Goal: Task Accomplishment & Management: Use online tool/utility

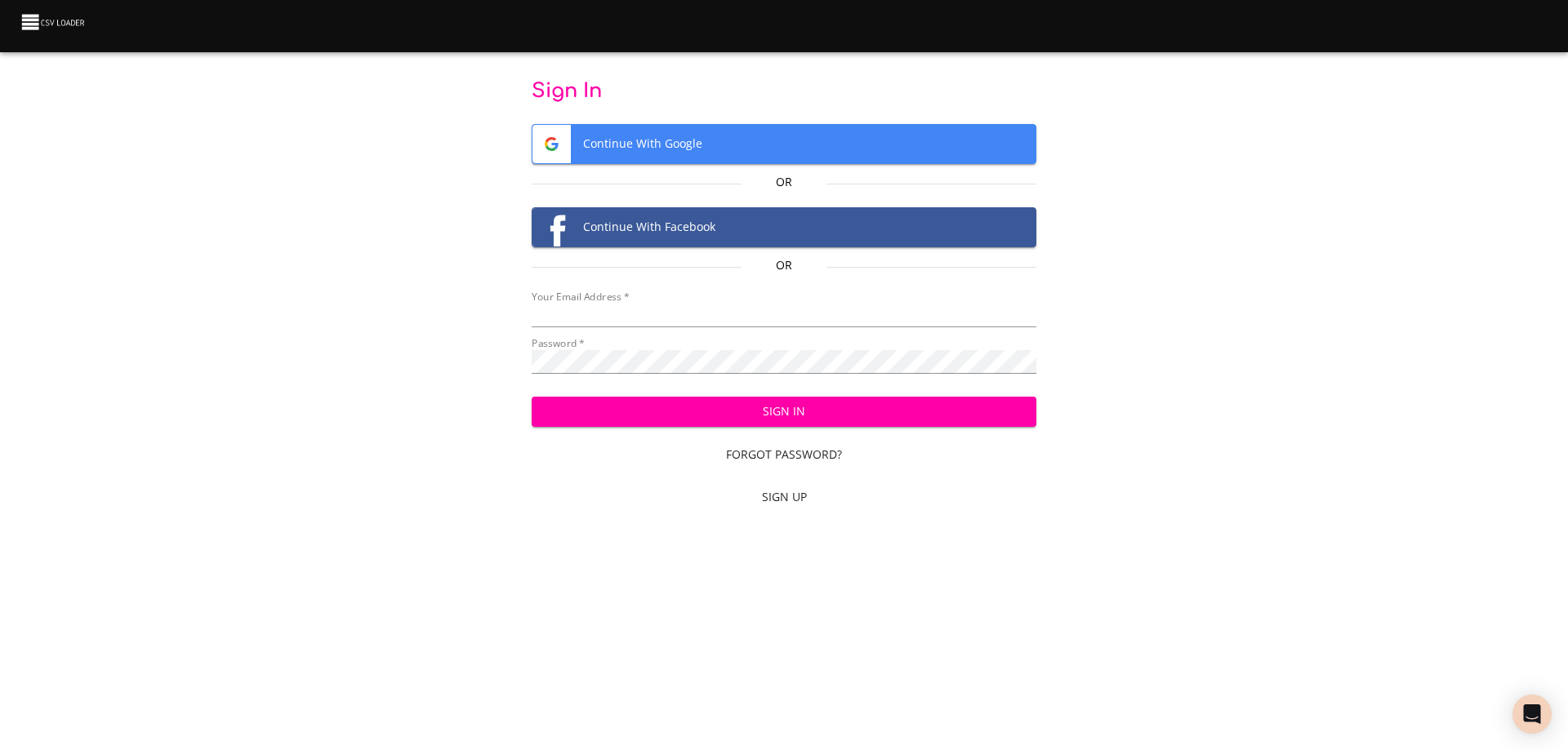
type input "[EMAIL_ADDRESS][DOMAIN_NAME]"
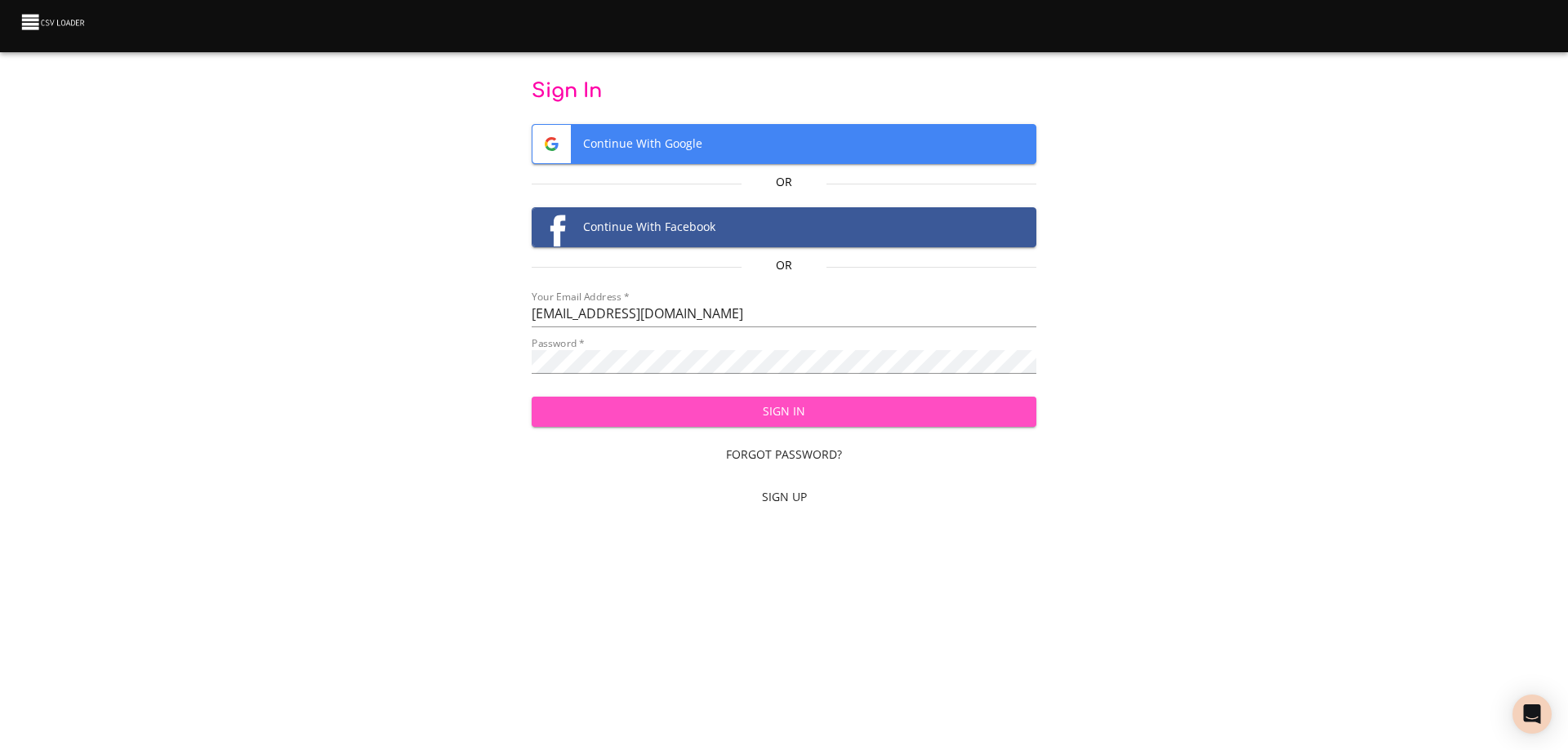
click at [789, 407] on span "Sign In" at bounding box center [784, 412] width 479 height 21
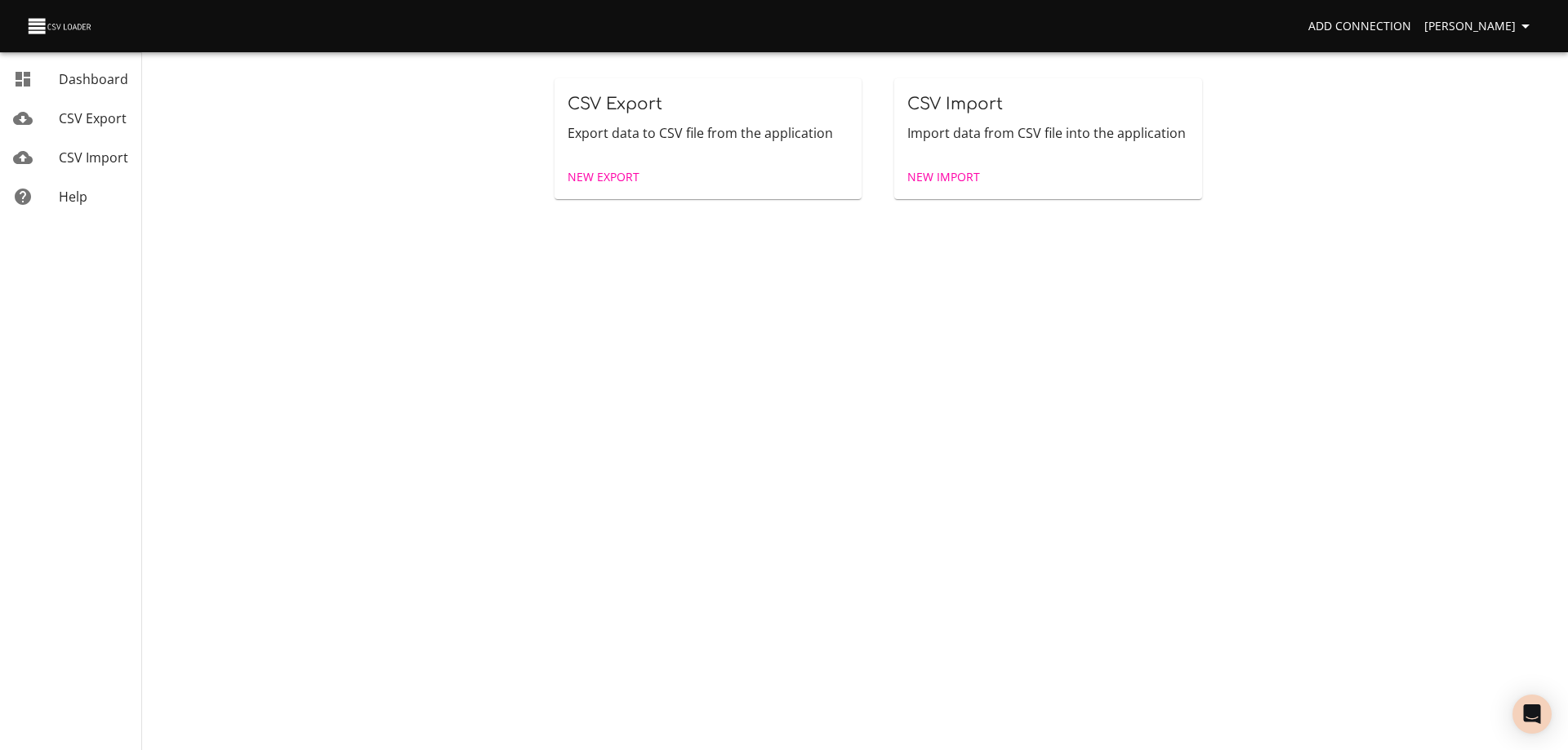
click at [949, 182] on span "New Import" at bounding box center [943, 177] width 72 height 21
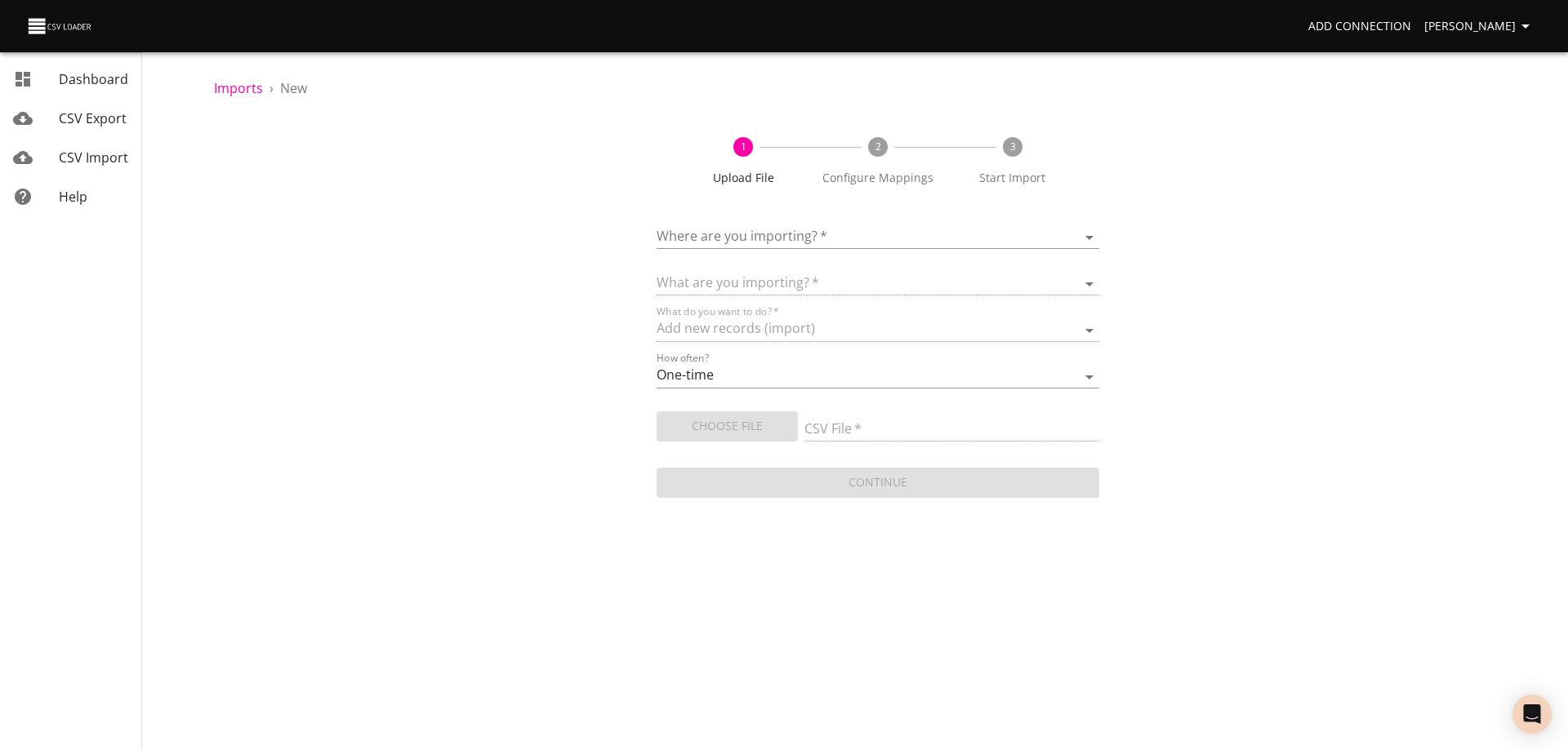
click at [873, 228] on body "Add Connection [PERSON_NAME] Dashboard CSV Export CSV Import Help Imports › New…" at bounding box center [784, 375] width 1568 height 750
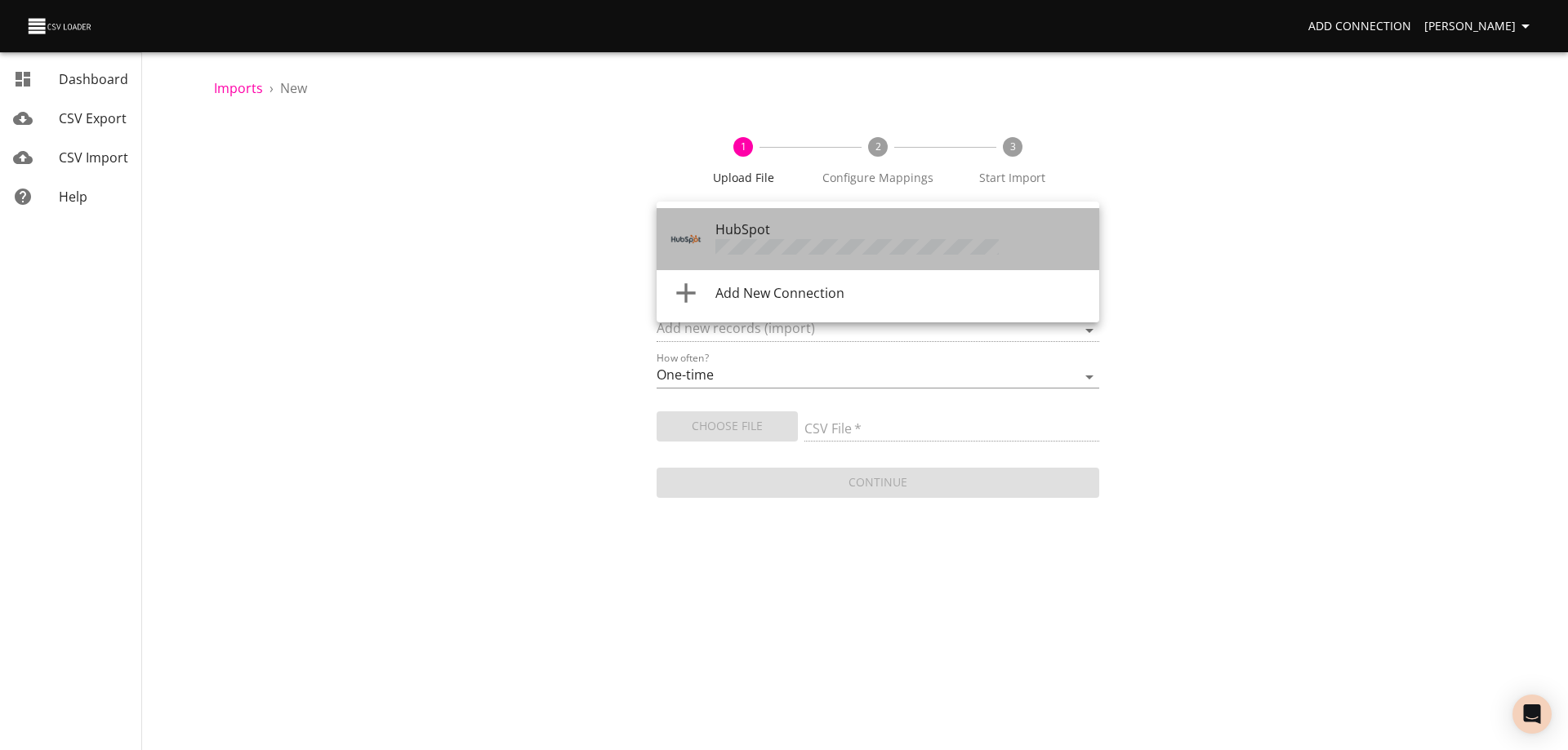
click at [868, 230] on div "HubSpot" at bounding box center [901, 239] width 371 height 39
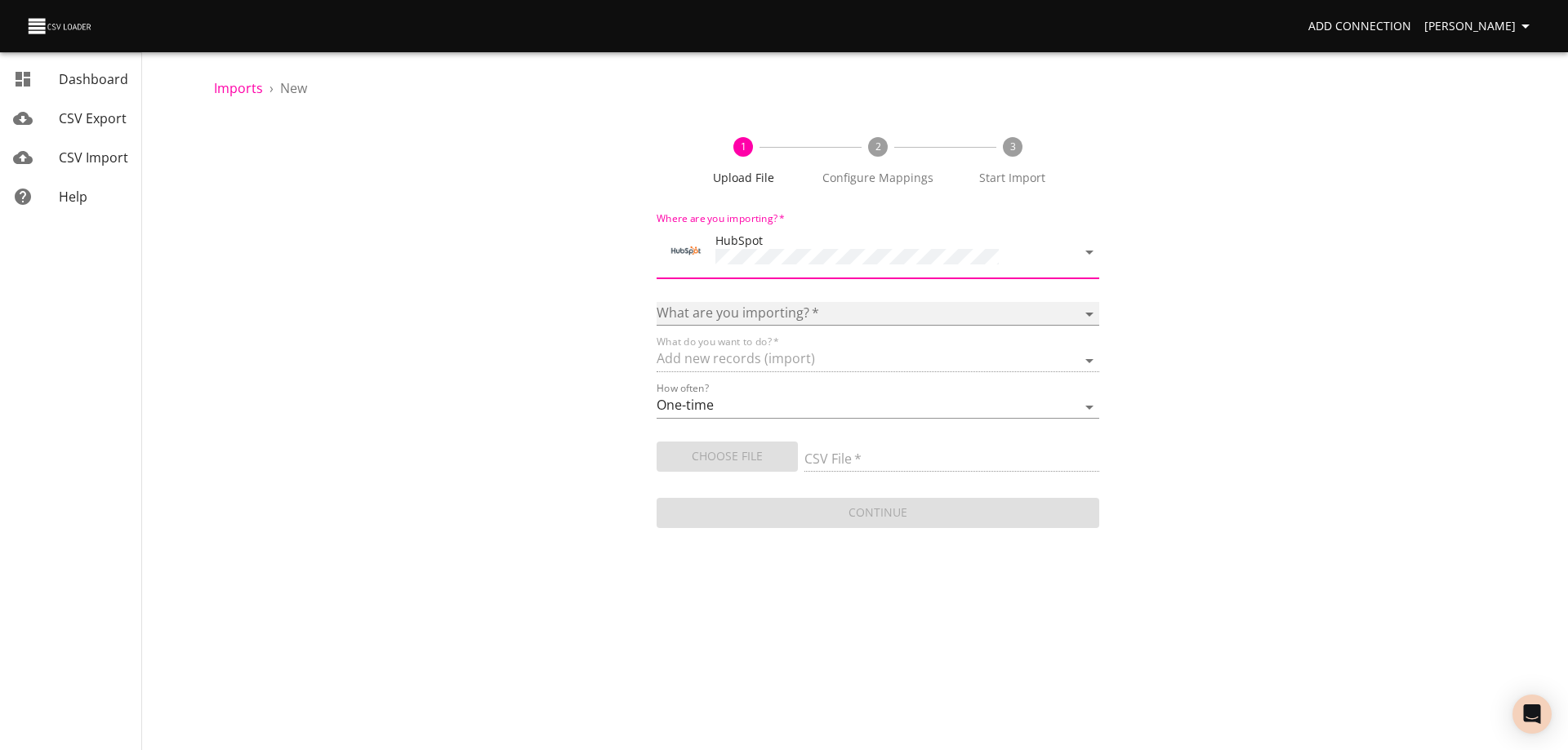
click at [836, 306] on select "Calls Companies Contacts Deals Emails Line items Meetings Notes Products Tasks …" at bounding box center [878, 313] width 443 height 23
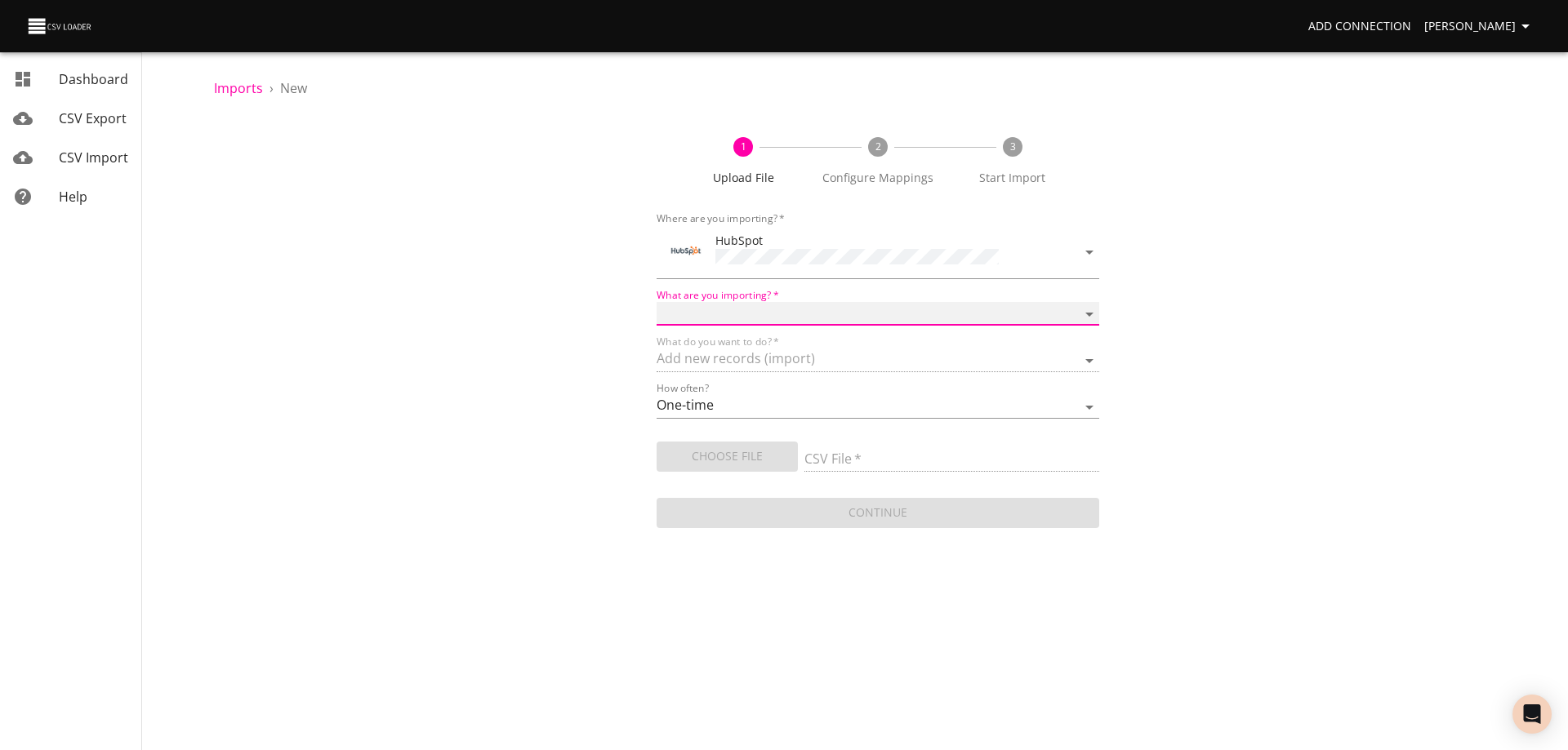
select select "deals"
click at [656, 302] on select "Calls Companies Contacts Deals Emails Line items Meetings Notes Products Tasks …" at bounding box center [878, 313] width 443 height 23
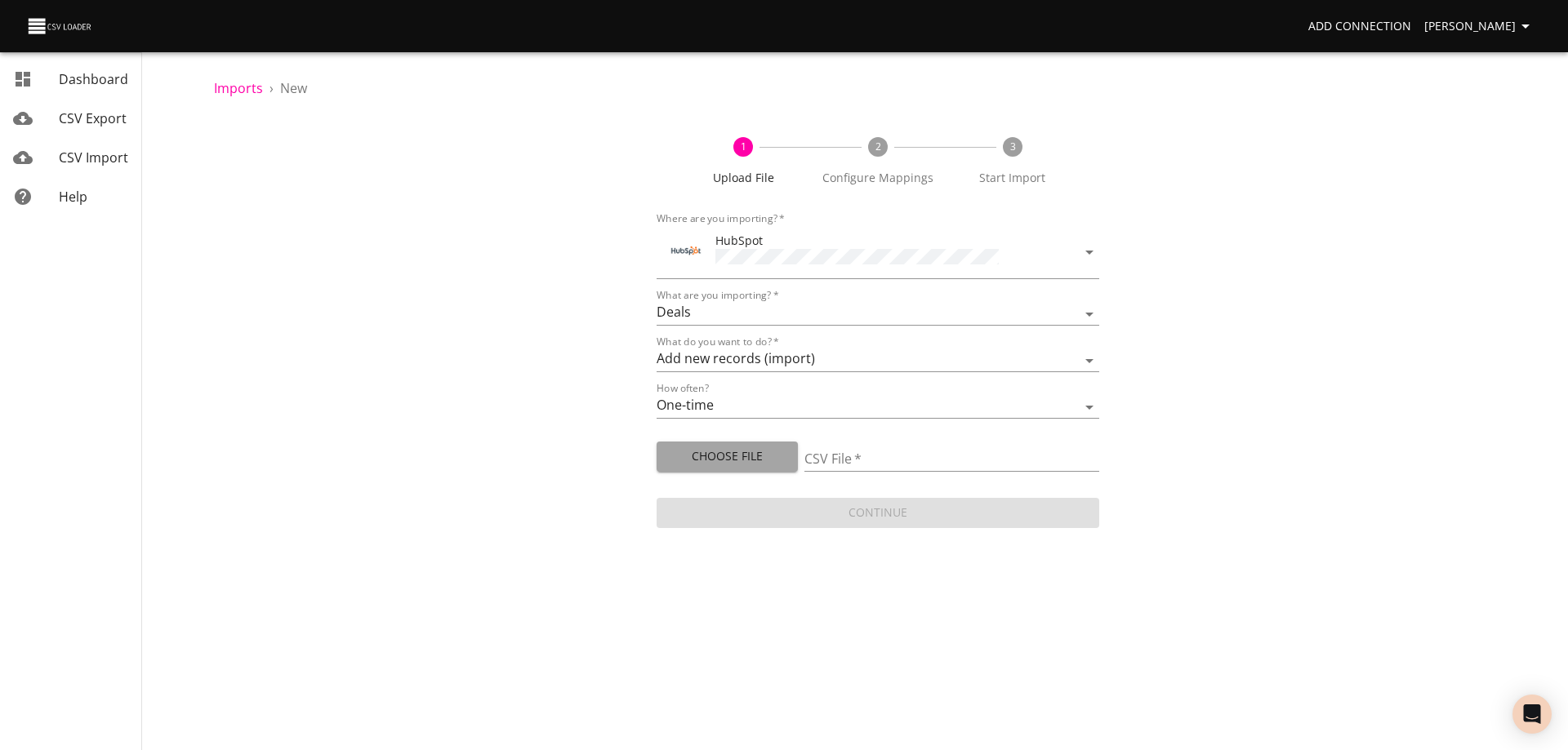
click at [759, 454] on span "Choose File" at bounding box center [727, 456] width 115 height 21
type input "Doctor Daily Sales 09292025.csv"
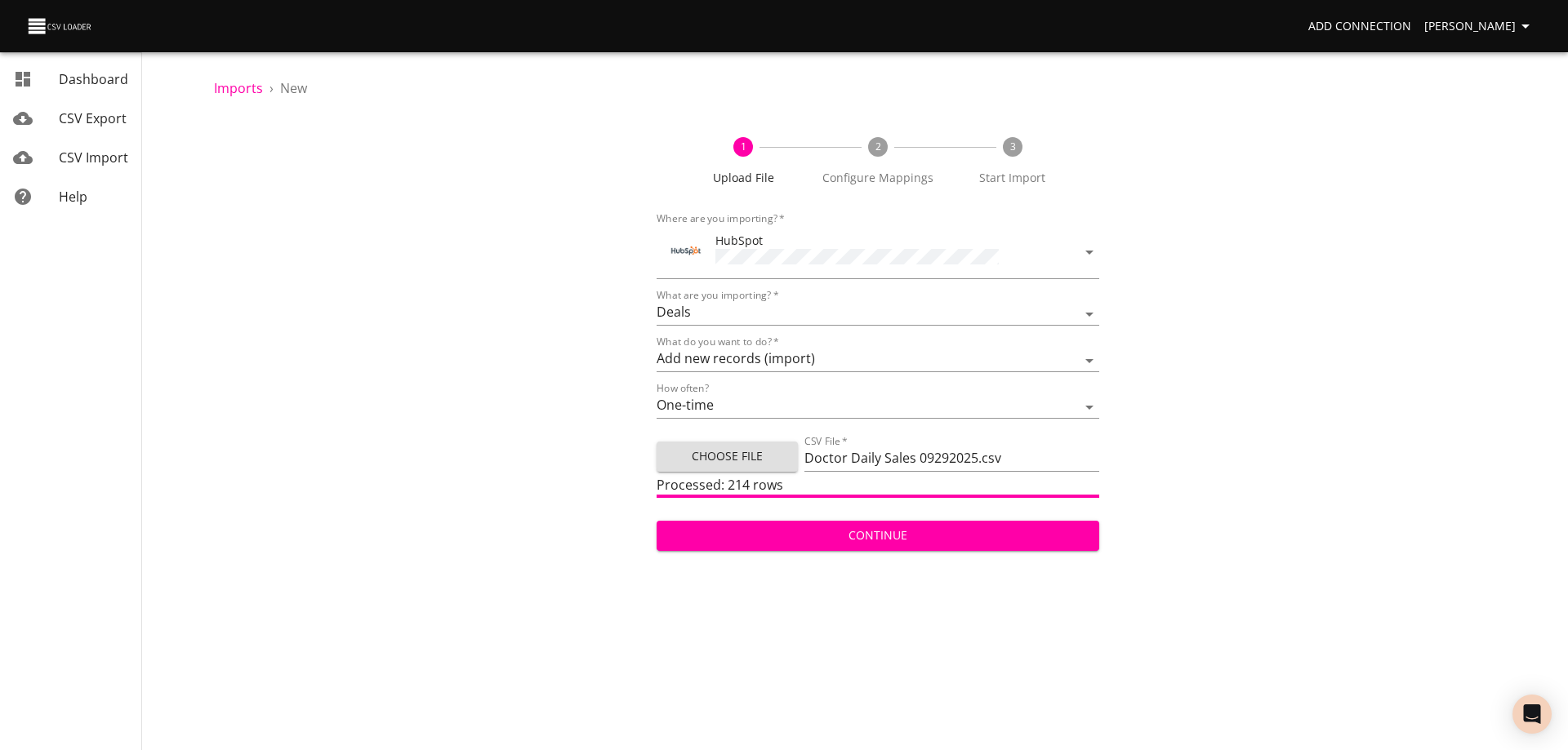
click at [867, 535] on span "Continue" at bounding box center [878, 535] width 417 height 21
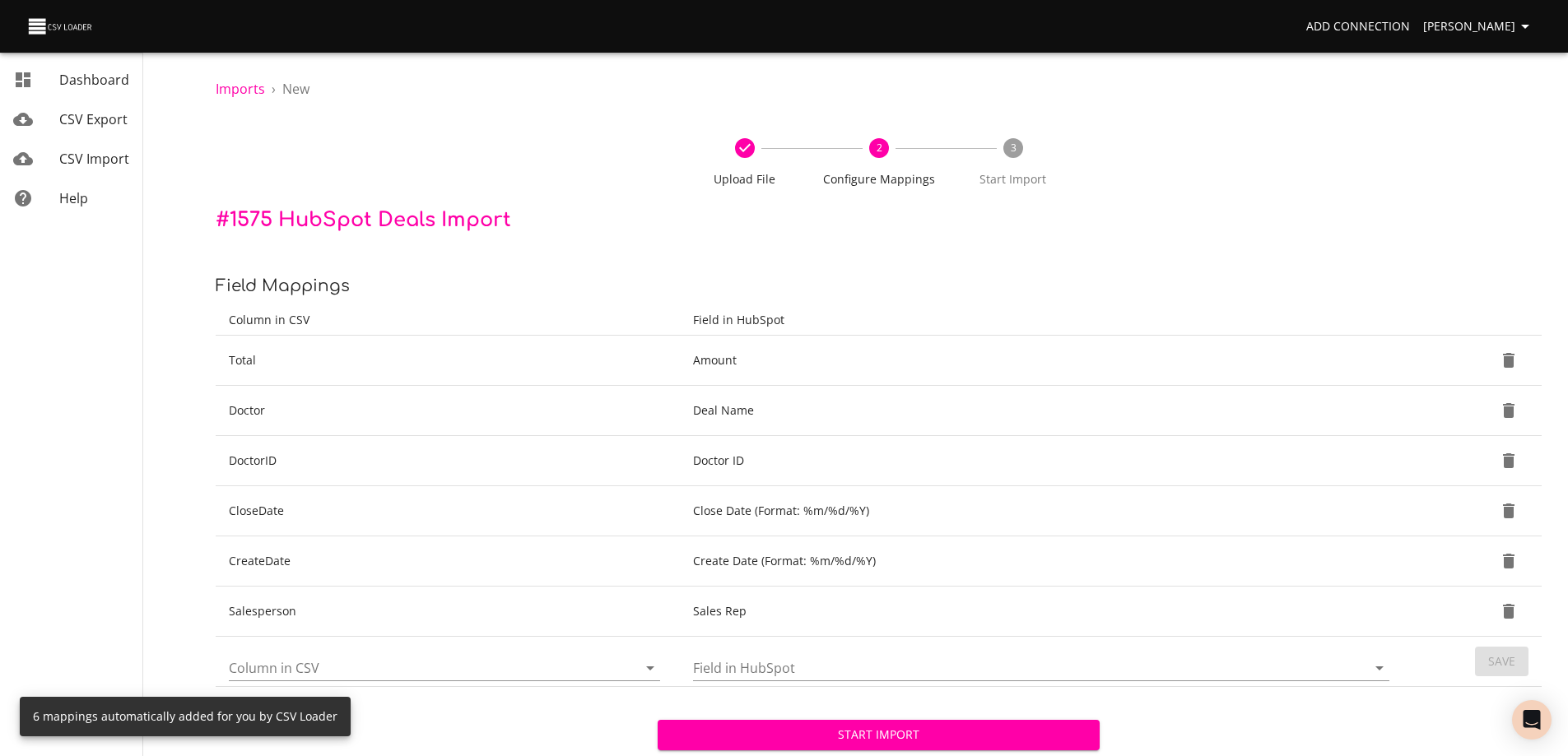
click at [906, 737] on span "Start Import" at bounding box center [879, 735] width 416 height 21
